Goal: Information Seeking & Learning: Learn about a topic

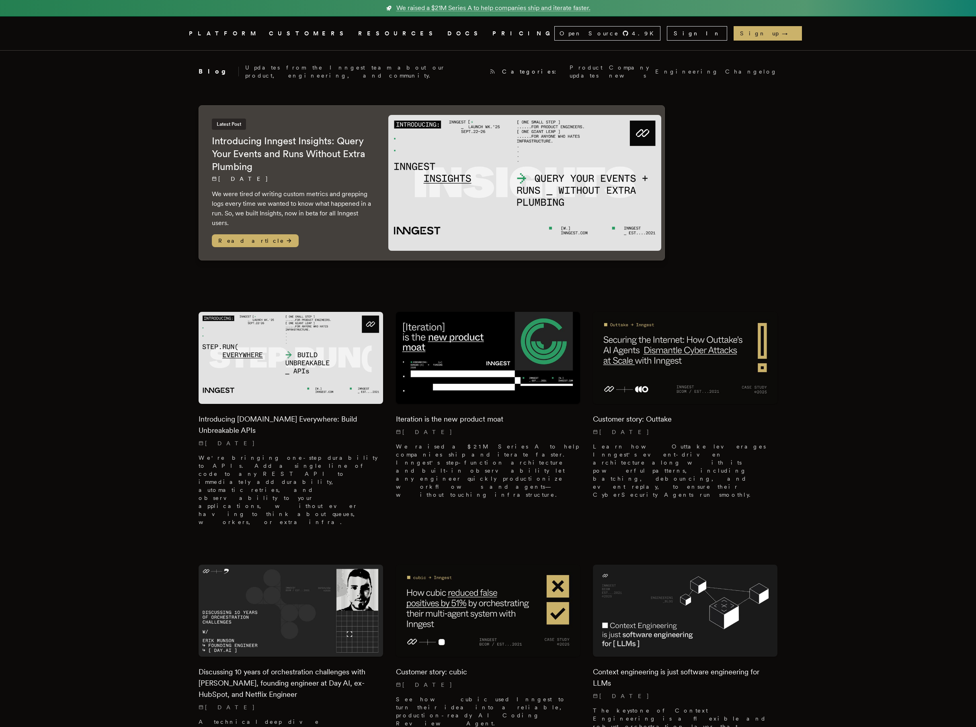
click at [255, 68] on p "Updates from the Inngest team about our product, engineering, and community." at bounding box center [364, 72] width 238 height 16
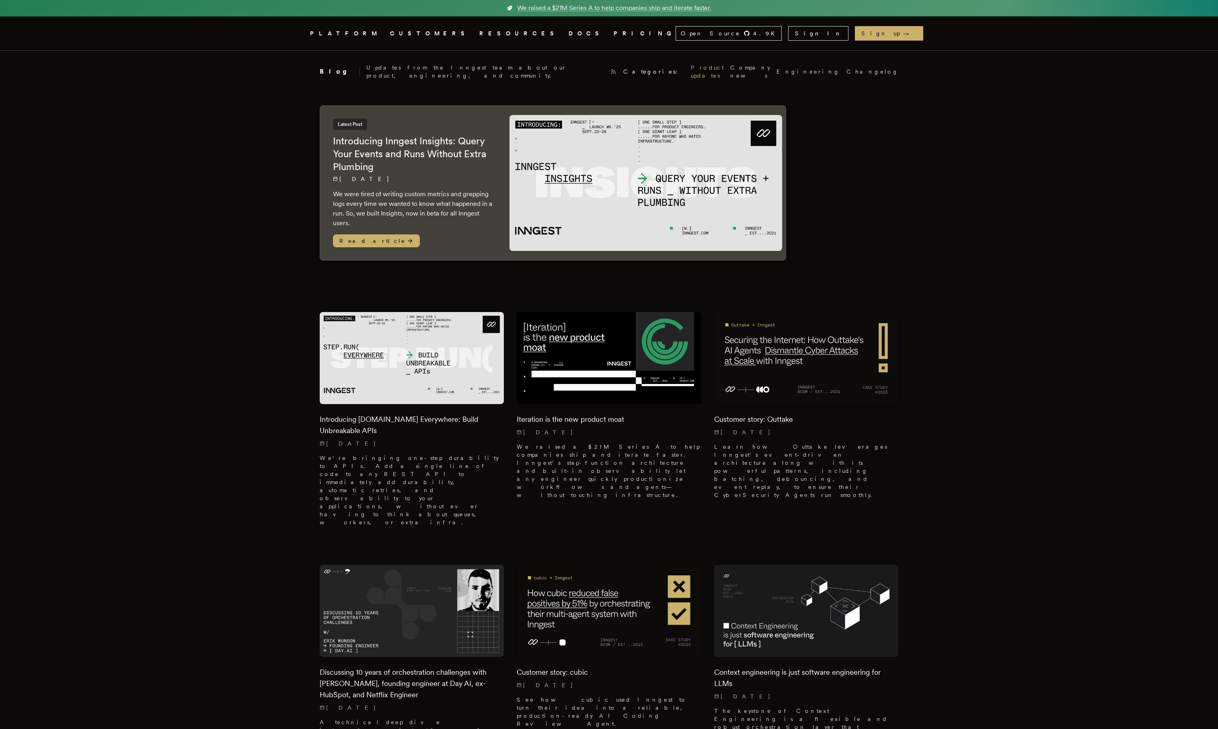
click at [691, 70] on link "Product updates" at bounding box center [707, 72] width 33 height 16
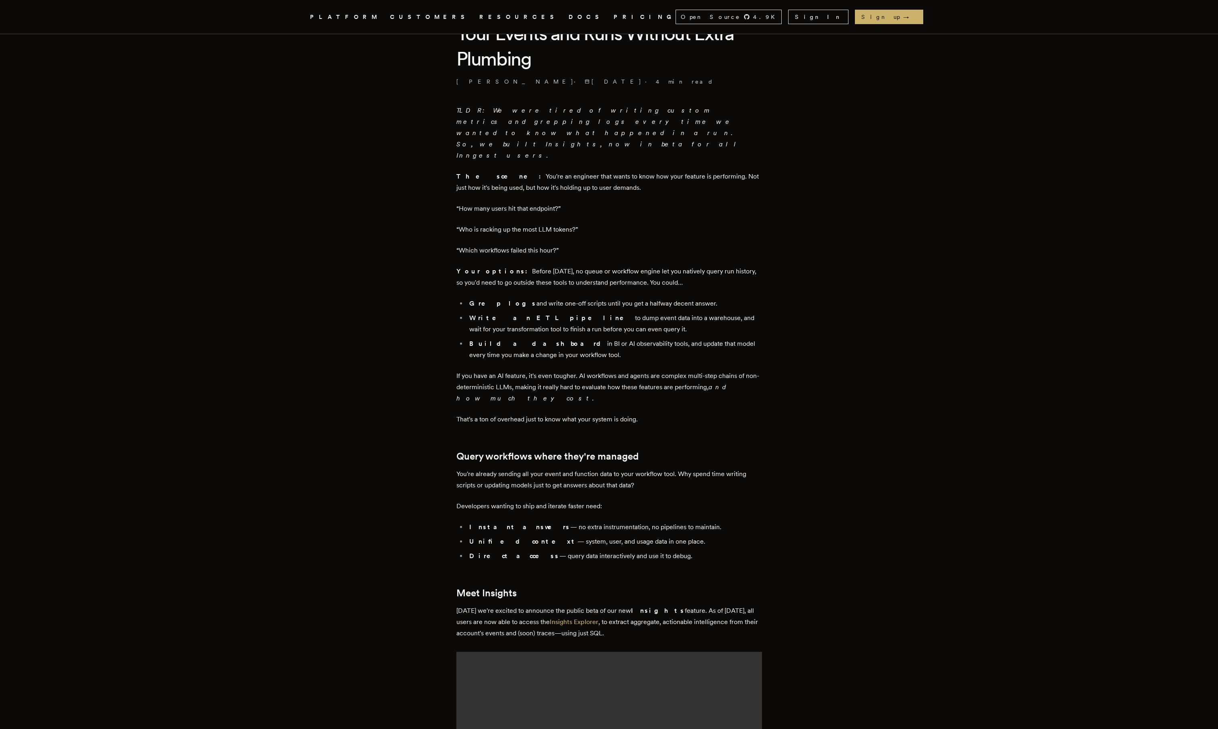
scroll to position [448, 0]
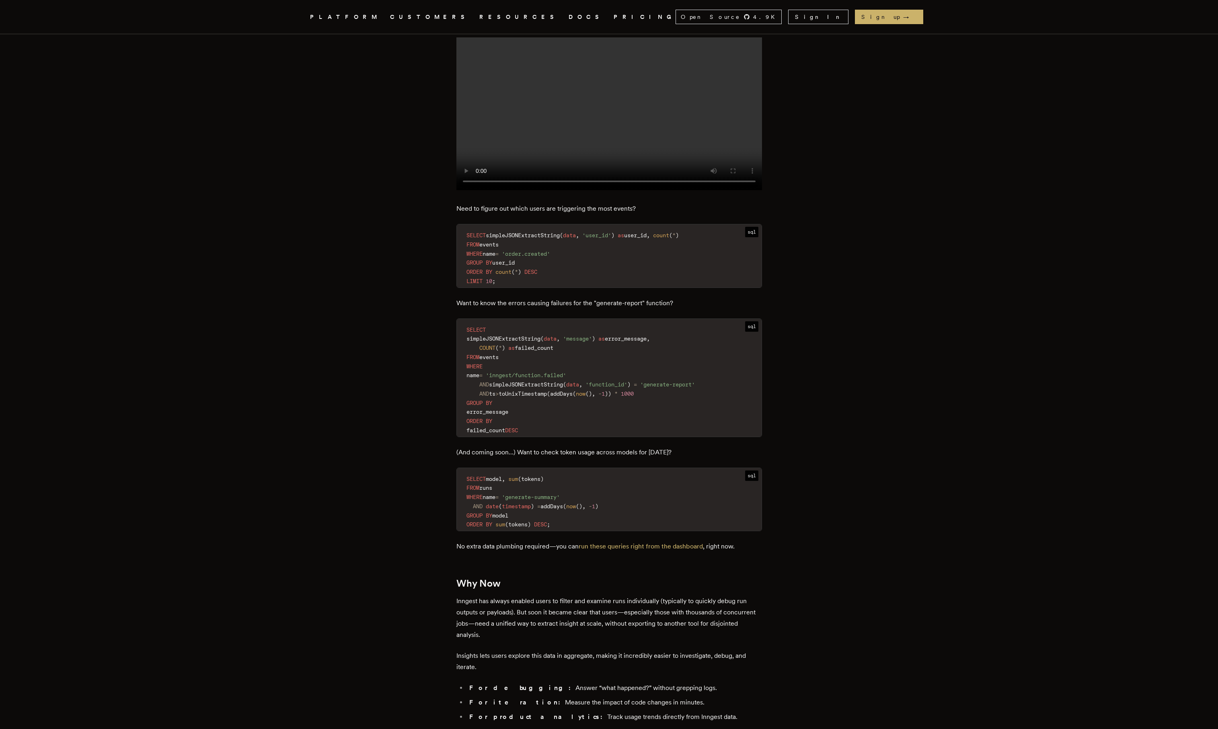
scroll to position [887, 0]
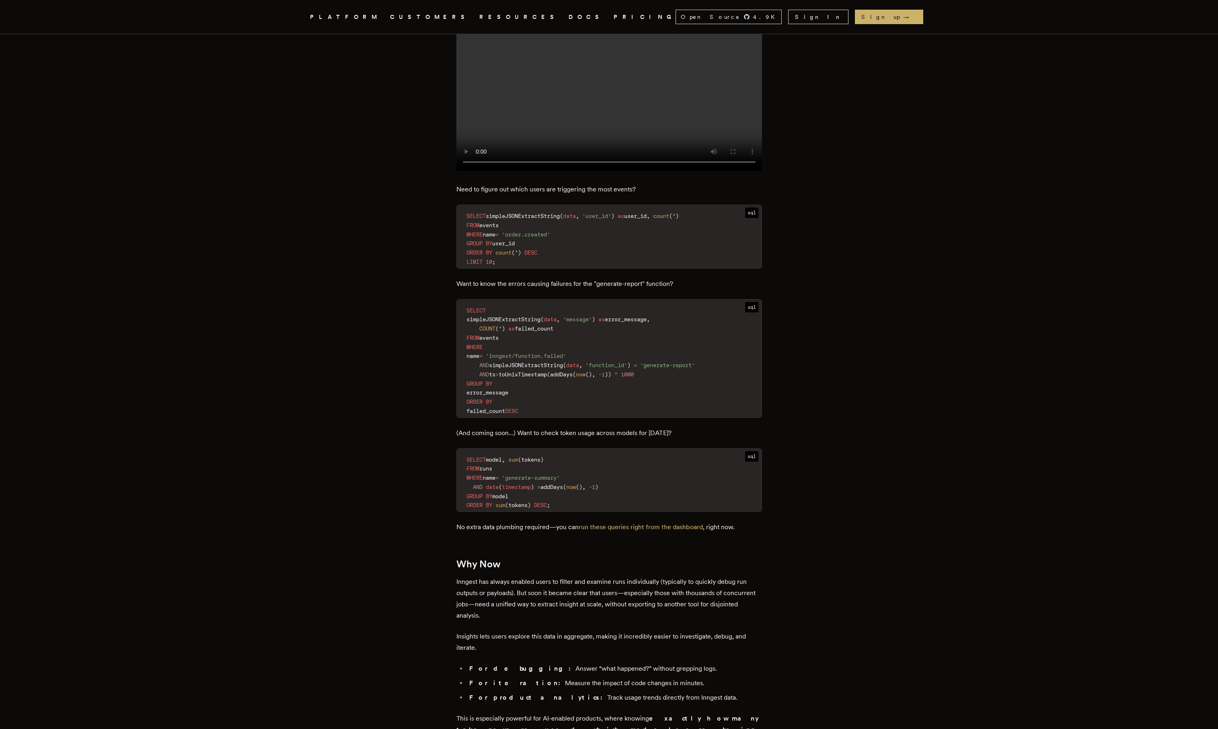
click at [222, 322] on div "Inngest .cls-1 { fill: #FAFAF9; } PLATFORM CUSTOMERS RESOURCES DOCS PRICING Ope…" at bounding box center [609, 399] width 1218 height 2540
click at [262, 294] on div "Inngest .cls-1 { fill: #FAFAF9; } PLATFORM CUSTOMERS RESOURCES DOCS PRICING Ope…" at bounding box center [609, 399] width 1218 height 2540
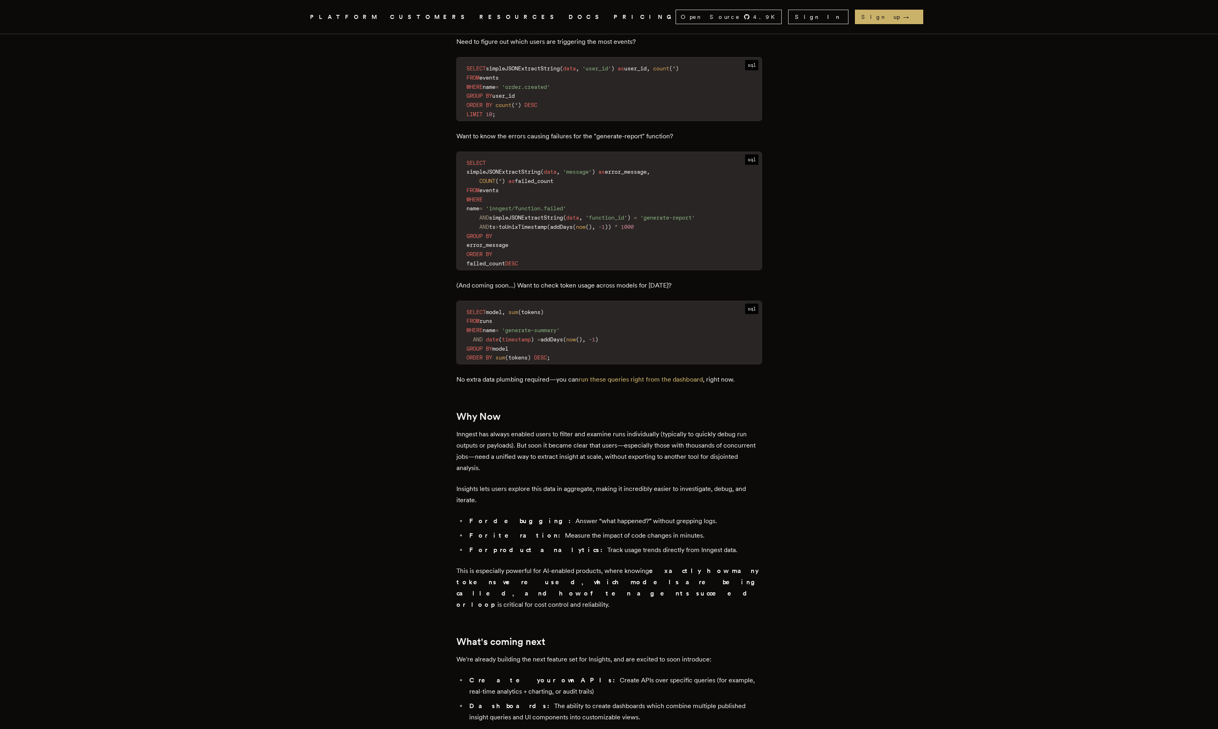
scroll to position [1107, 0]
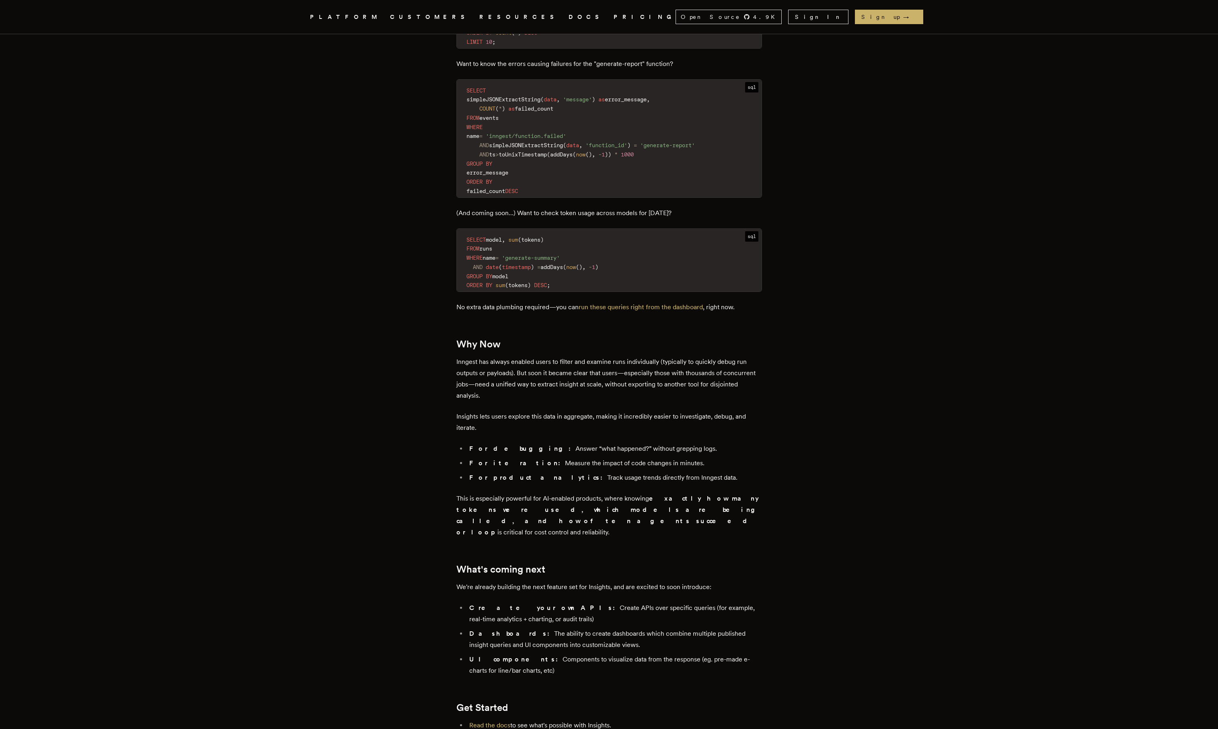
click at [263, 291] on div "Inngest .cls-1 { fill: #FAFAF9; } PLATFORM CUSTOMERS RESOURCES DOCS PRICING Ope…" at bounding box center [609, 179] width 1218 height 2540
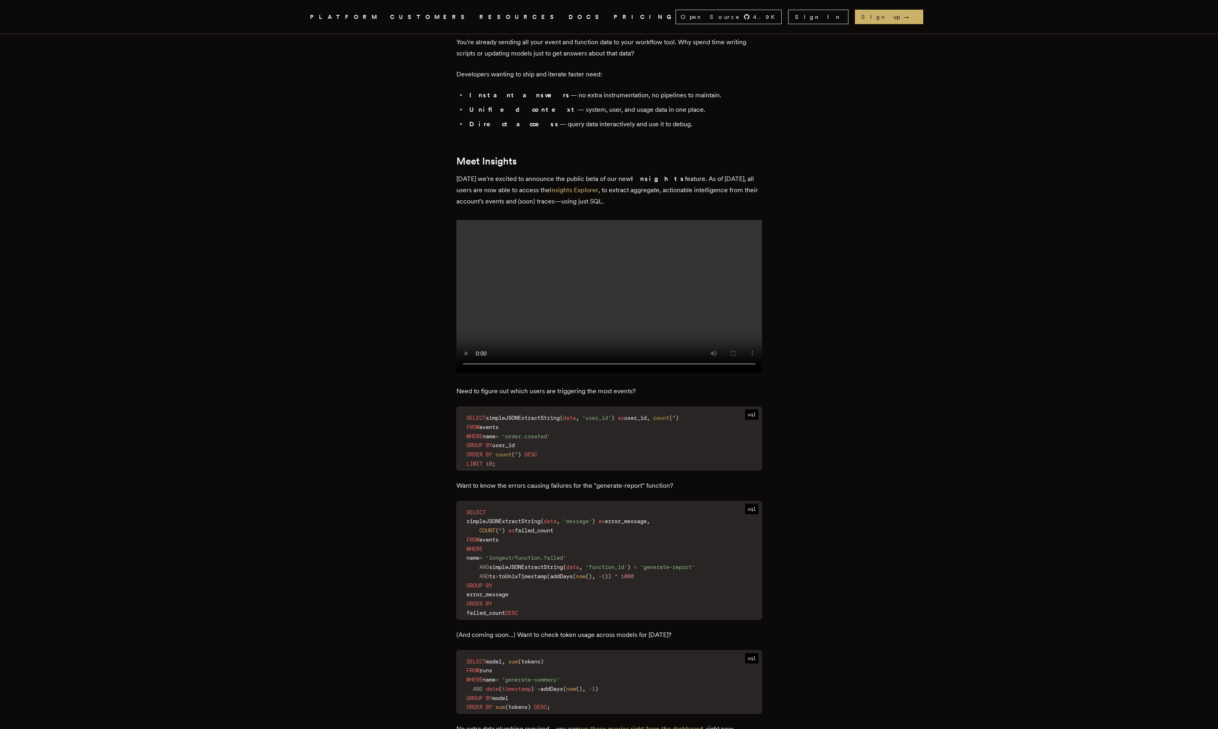
scroll to position [0, 0]
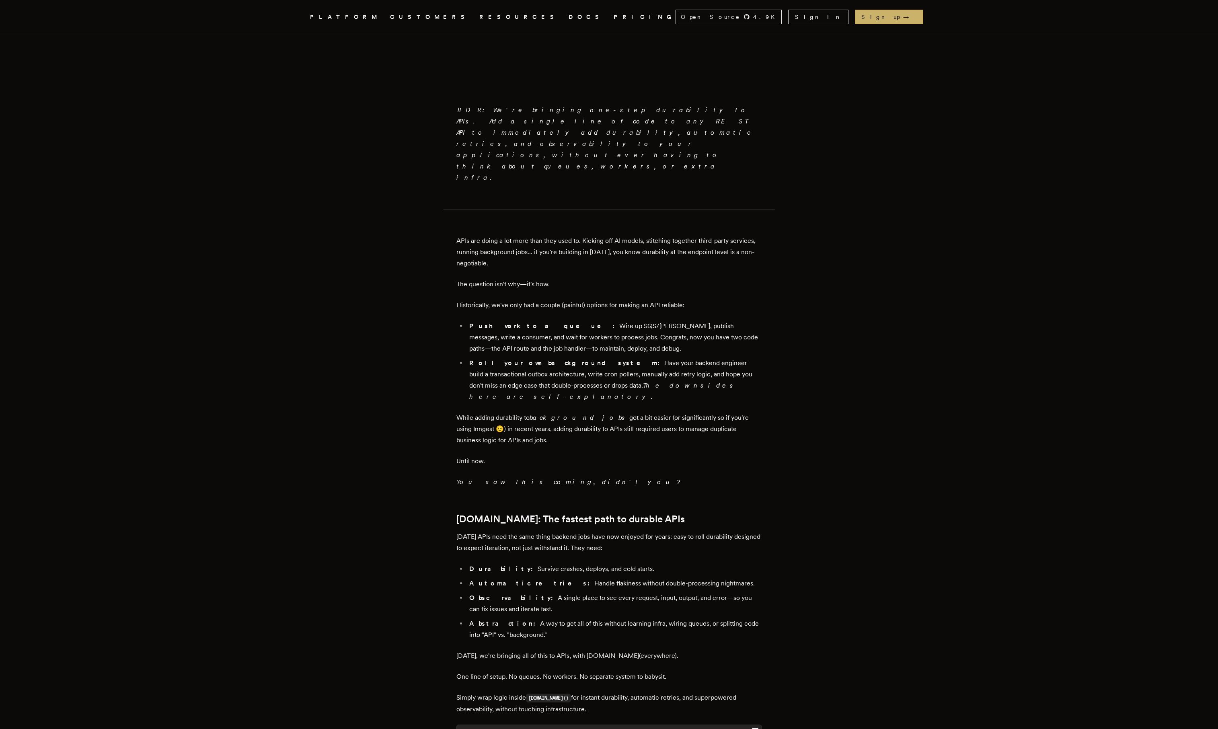
scroll to position [510, 0]
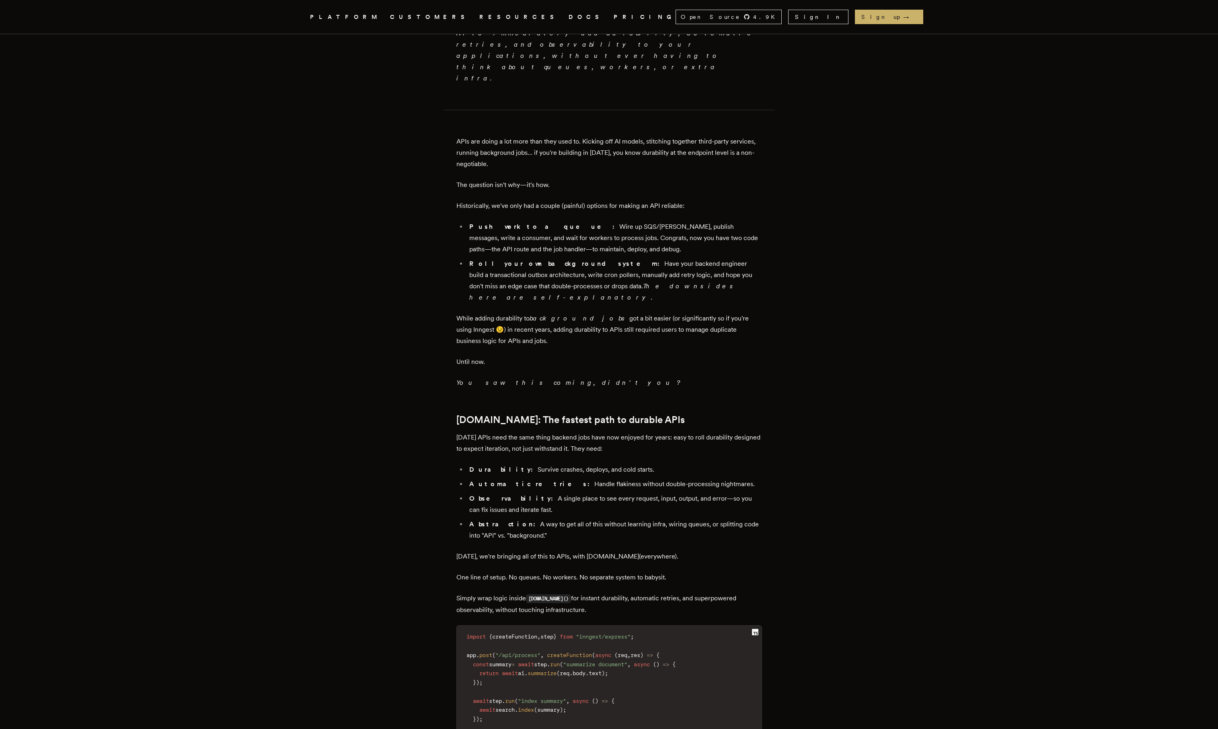
click at [335, 342] on article "Introducing Step.Run Everywhere: Build Unbreakable APIs Tony Holdstock-Brown · …" at bounding box center [609, 446] width 579 height 1810
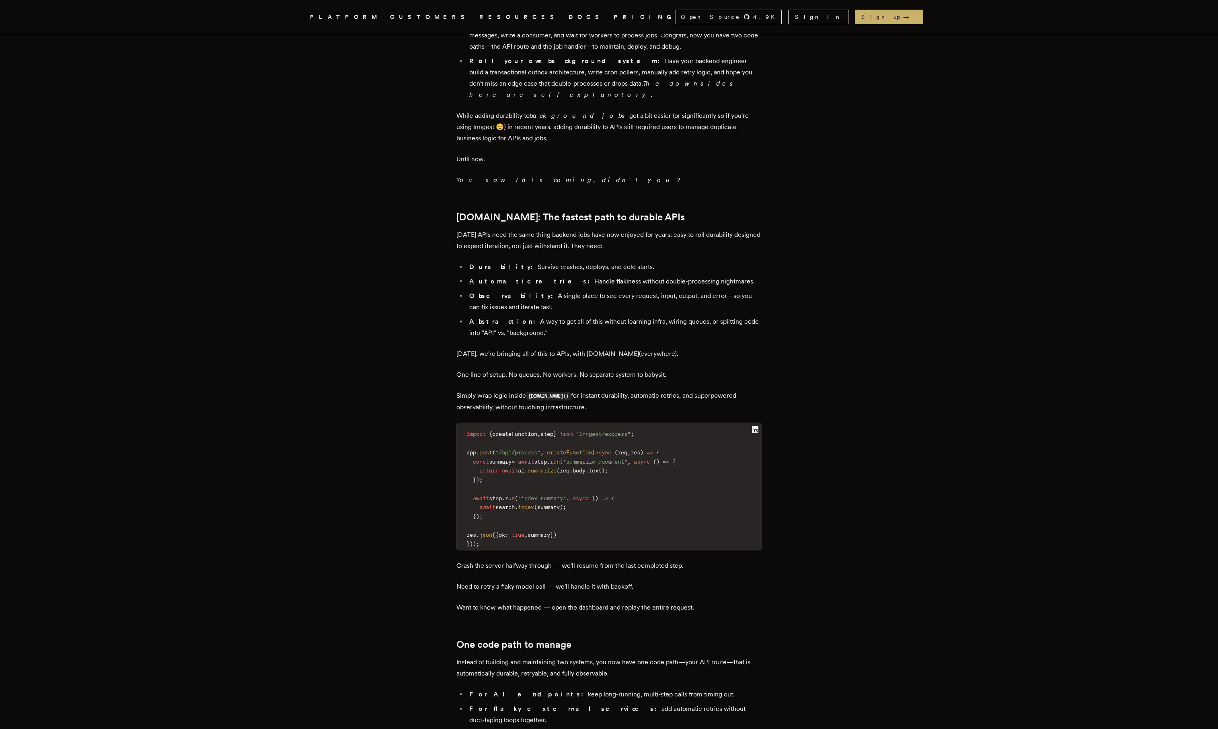
scroll to position [813, 0]
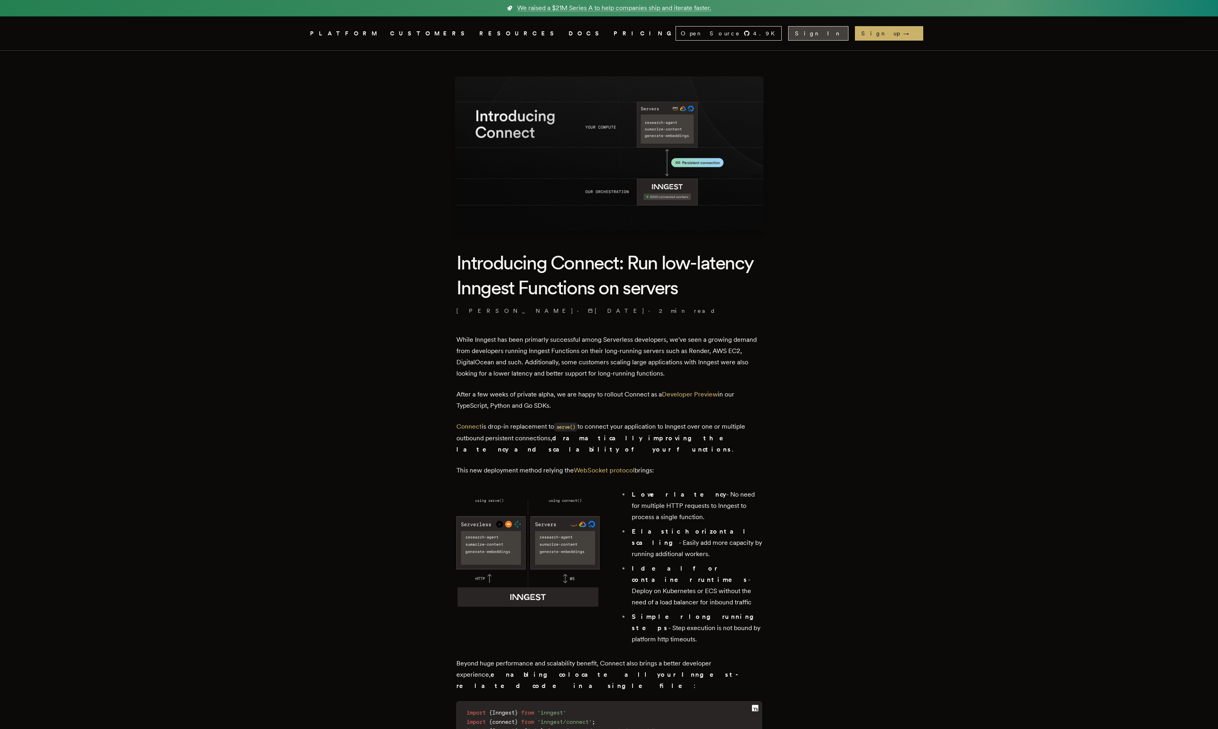
click at [848, 33] on link "Sign In" at bounding box center [818, 33] width 60 height 14
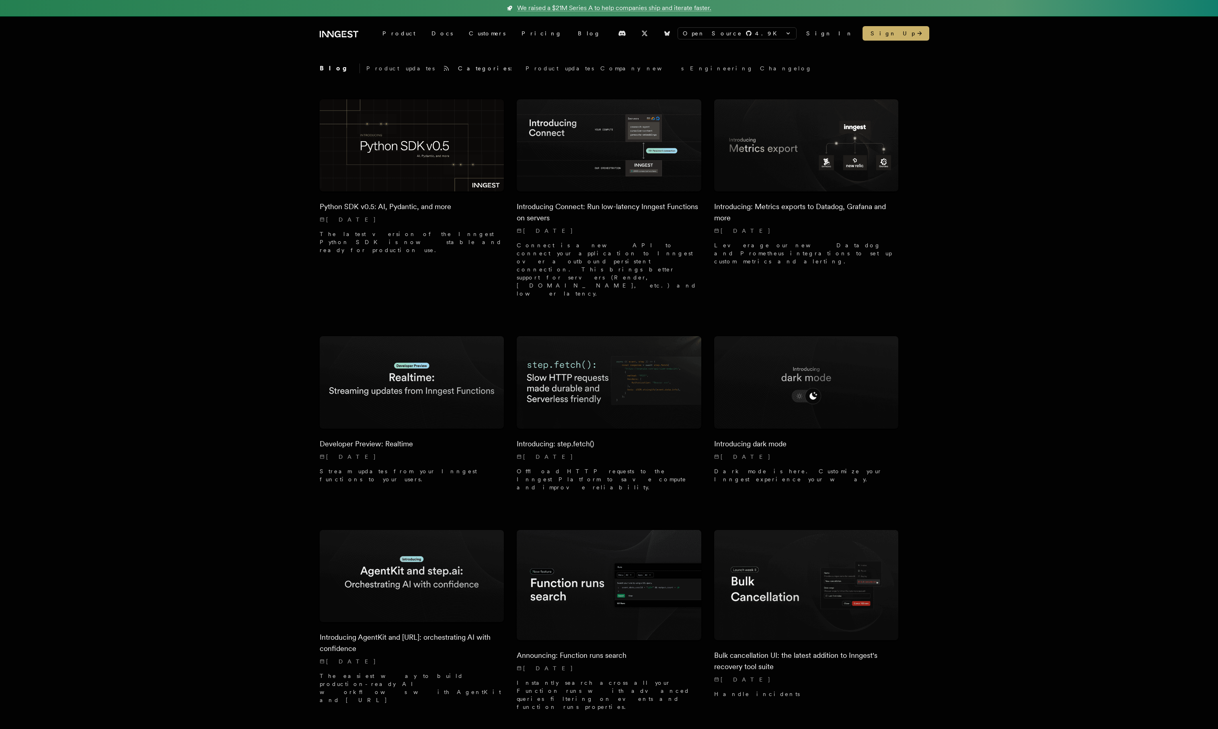
drag, startPoint x: 127, startPoint y: 357, endPoint x: 141, endPoint y: 336, distance: 24.6
